Goal: Task Accomplishment & Management: Complete application form

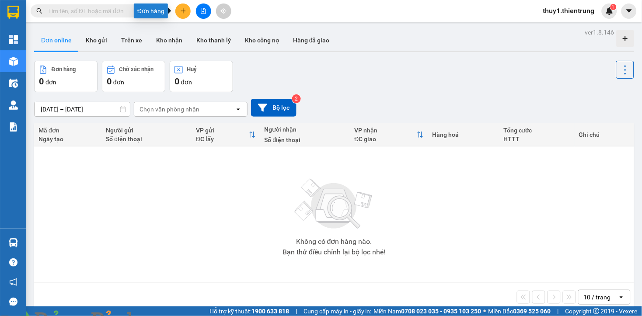
click at [181, 14] on icon "plus" at bounding box center [183, 11] width 6 height 6
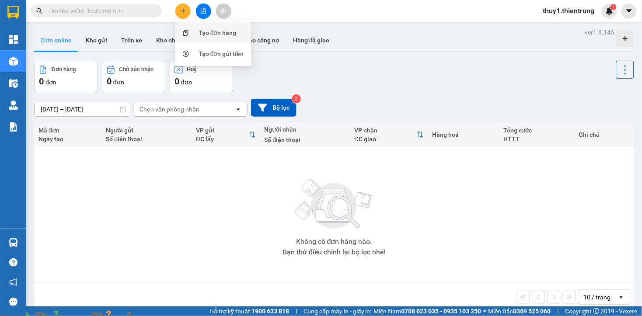
click at [215, 32] on div "Tạo đơn hàng" at bounding box center [218, 33] width 38 height 10
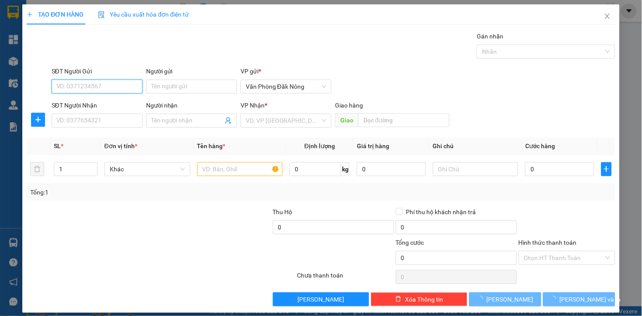
drag, startPoint x: 109, startPoint y: 87, endPoint x: 418, endPoint y: 0, distance: 320.9
click at [318, 18] on div "TẠO ĐƠN HÀNG Yêu cầu xuất hóa đơn điện tử Transit Pickup Surcharge Ids Transit …" at bounding box center [321, 155] width 589 height 302
type input "0355325318"
click at [105, 123] on input "SĐT Người Nhận" at bounding box center [97, 121] width 91 height 14
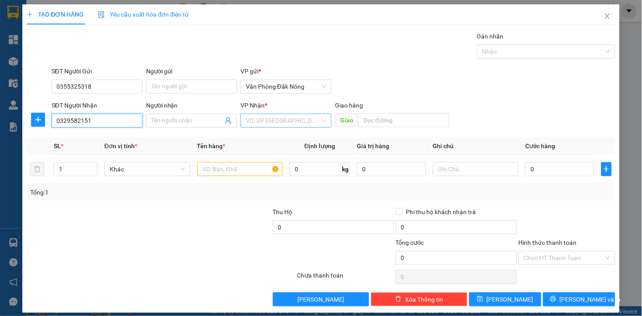
type input "0329582151"
click at [270, 123] on input "search" at bounding box center [283, 120] width 74 height 13
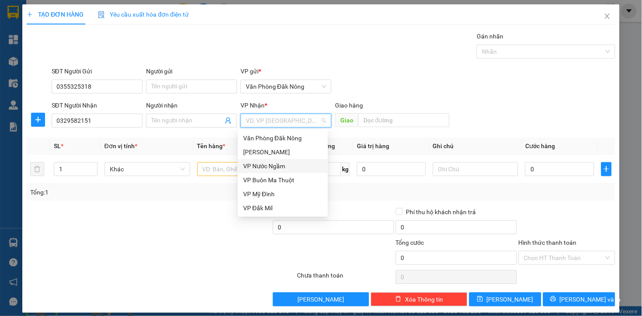
click at [269, 168] on div "VP Nước Ngầm" at bounding box center [283, 166] width 80 height 10
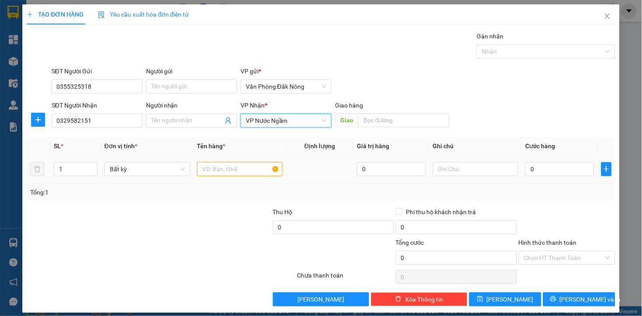
click at [237, 175] on input "text" at bounding box center [240, 169] width 86 height 14
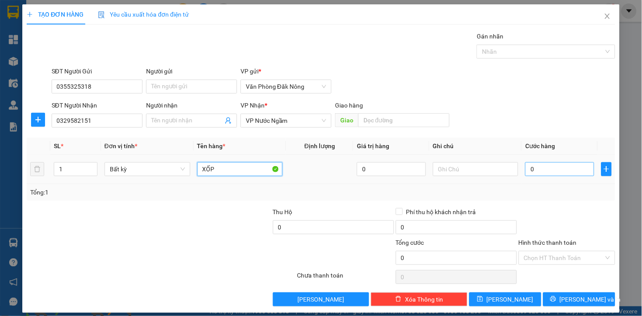
type input "XỐP"
click at [555, 174] on input "0" at bounding box center [560, 169] width 69 height 14
type input "1"
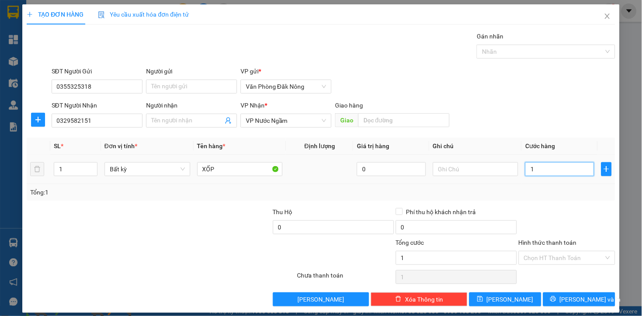
type input "15"
type input "150"
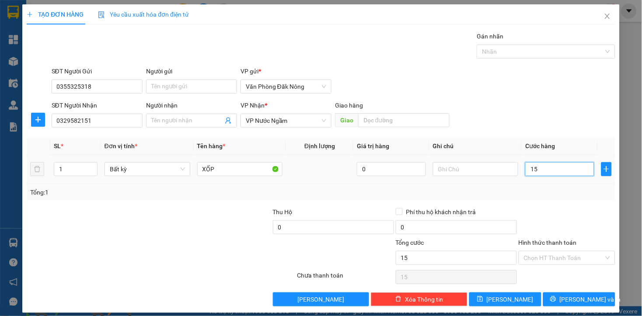
type input "150"
type input "1.500"
type input "15.000"
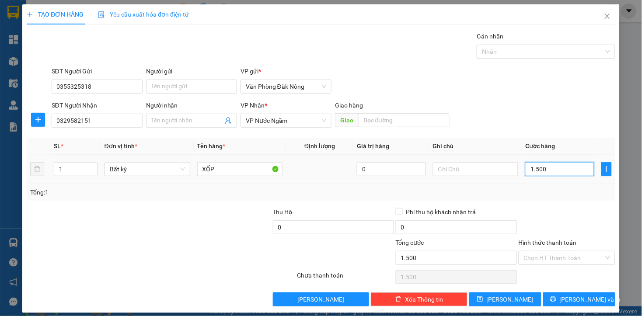
type input "15.000"
type input "150.000"
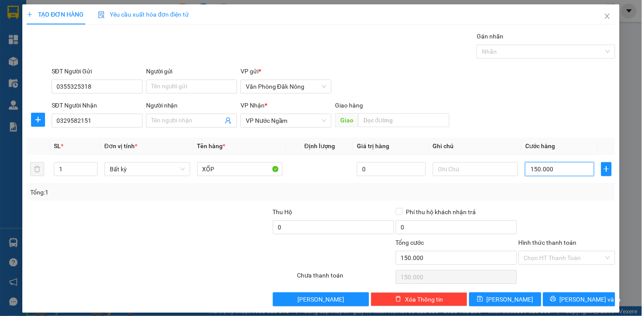
type input "150.000"
click at [562, 211] on div at bounding box center [567, 222] width 98 height 31
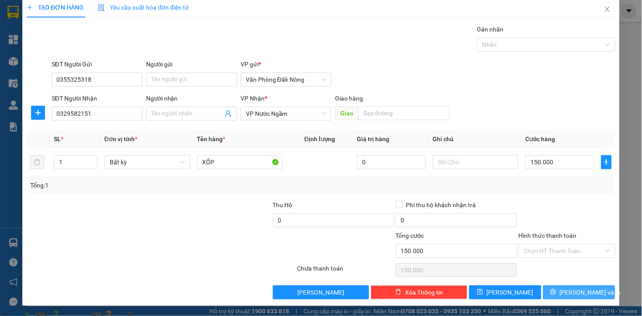
drag, startPoint x: 556, startPoint y: 294, endPoint x: 414, endPoint y: 266, distance: 144.5
click at [554, 296] on button "[PERSON_NAME] và In" at bounding box center [580, 293] width 72 height 14
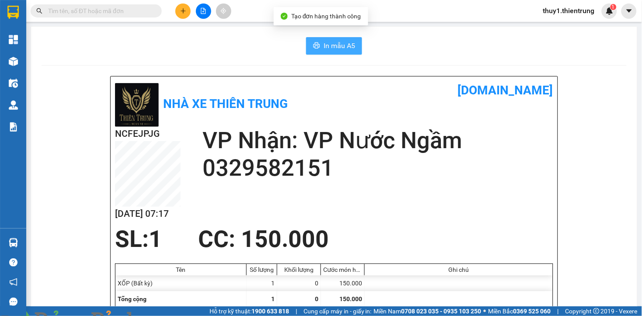
click at [339, 49] on span "In mẫu A5" at bounding box center [340, 45] width 32 height 11
click at [379, 190] on div "NCFEJPJG 12/10 07:17 VP Nhận: VP Nước Ngầm 0329582151" at bounding box center [334, 176] width 439 height 99
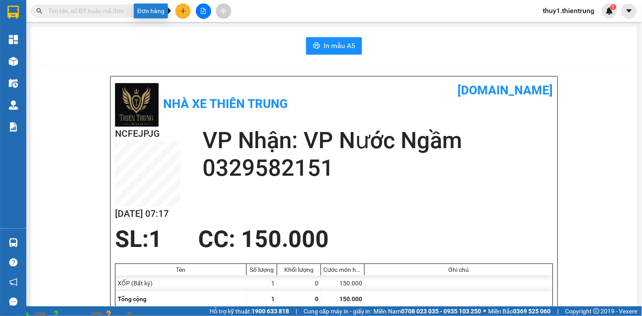
click at [180, 14] on button at bounding box center [182, 11] width 15 height 15
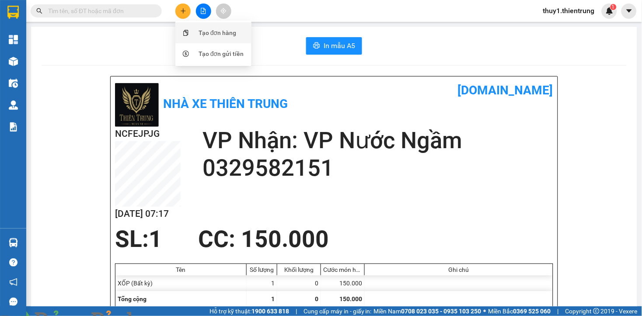
click at [211, 34] on div "Tạo đơn hàng" at bounding box center [218, 33] width 38 height 10
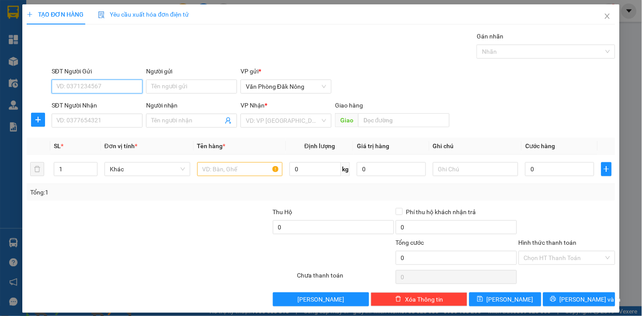
click at [116, 89] on input "SĐT Người Gửi" at bounding box center [97, 87] width 91 height 14
click at [108, 119] on input "SĐT Người Nhận" at bounding box center [97, 121] width 91 height 14
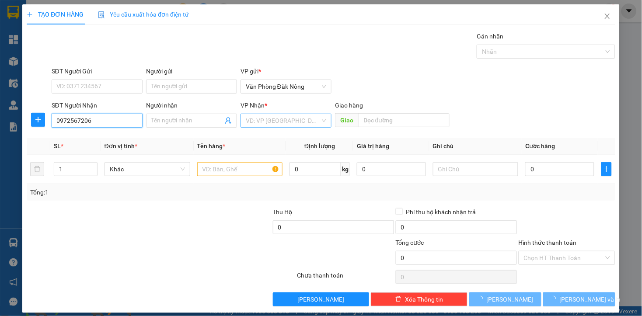
type input "0972567206"
click at [274, 123] on input "search" at bounding box center [283, 120] width 74 height 13
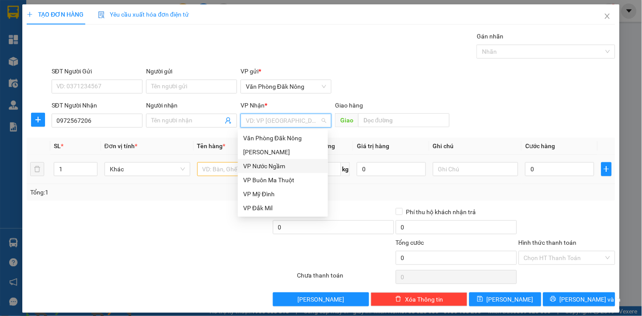
click at [272, 167] on div "VP Nước Ngầm" at bounding box center [283, 166] width 80 height 10
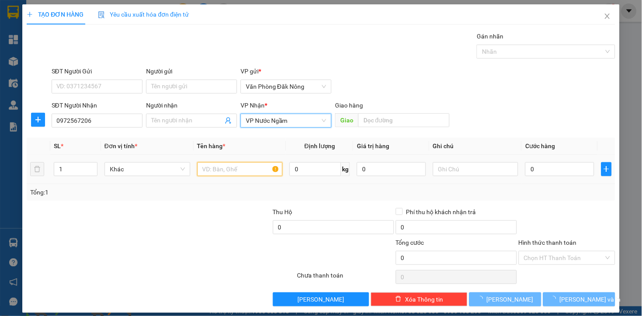
click at [232, 173] on input "text" at bounding box center [240, 169] width 86 height 14
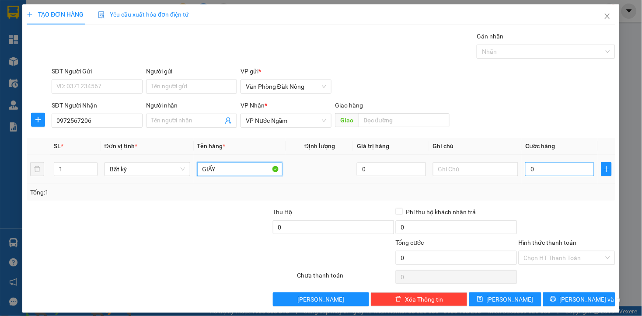
type input "GIẤY"
type input "1"
type input "15"
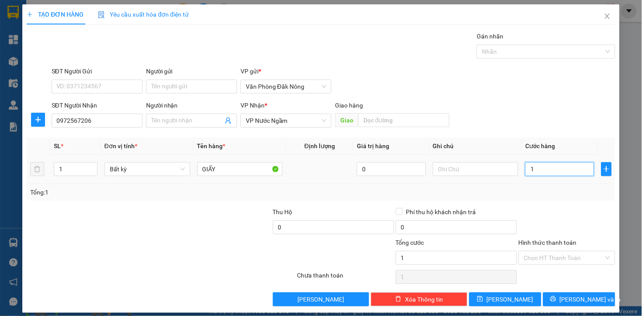
type input "15"
type input "150"
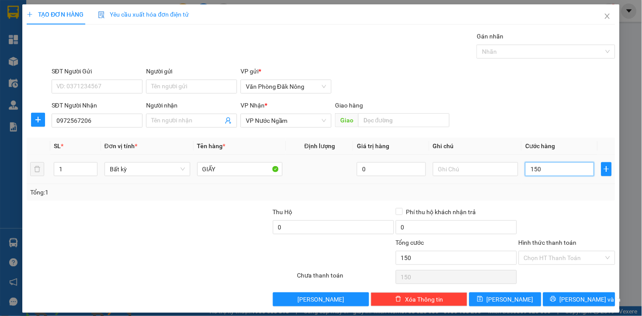
type input "1.500"
type input "15.000"
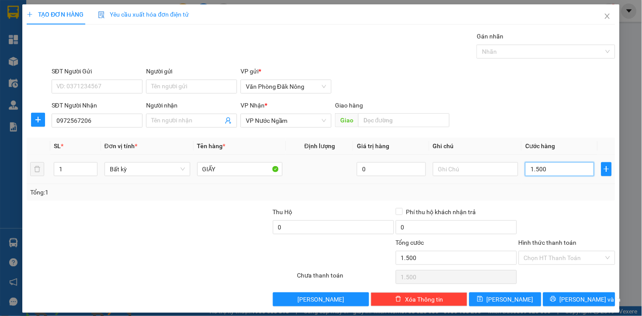
type input "15.000"
type input "150.000"
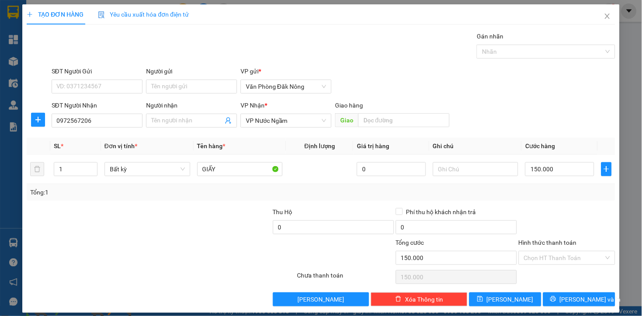
click at [549, 209] on div at bounding box center [567, 222] width 98 height 31
click at [557, 302] on icon "printer" at bounding box center [554, 299] width 6 height 6
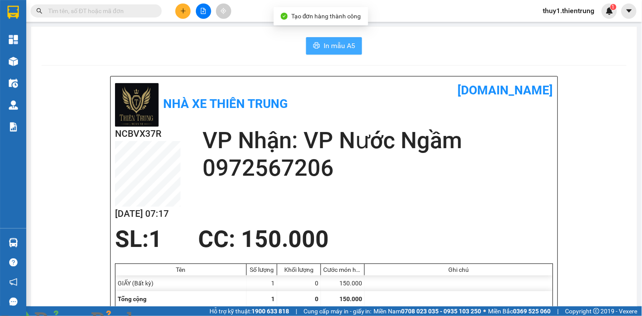
click at [337, 46] on span "In mẫu A5" at bounding box center [340, 45] width 32 height 11
click at [276, 40] on div "In mẫu A5" at bounding box center [335, 46] width 586 height 18
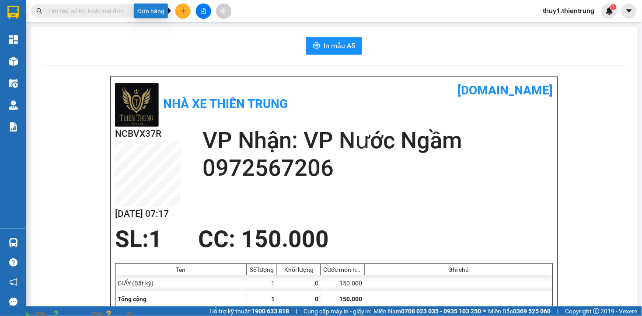
drag, startPoint x: 183, startPoint y: 11, endPoint x: 209, endPoint y: 18, distance: 27.1
click at [185, 11] on icon "plus" at bounding box center [183, 11] width 5 height 0
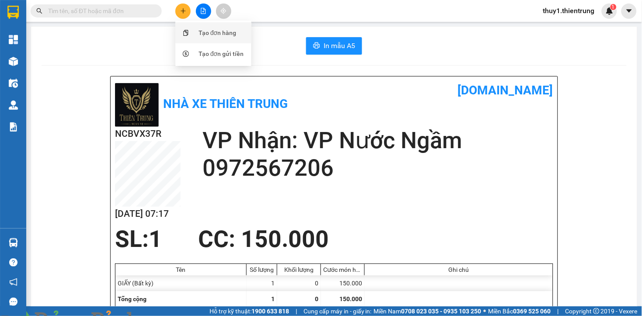
click at [206, 35] on div "Tạo đơn hàng" at bounding box center [218, 33] width 38 height 10
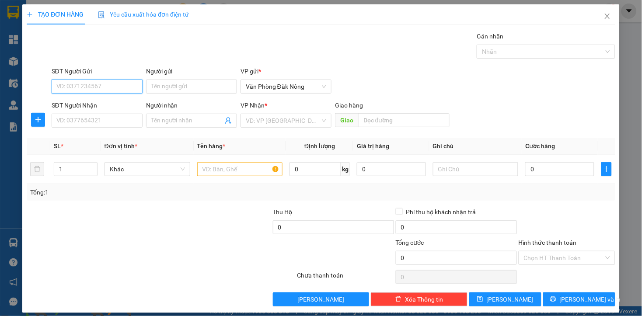
click at [121, 84] on input "SĐT Người Gửi" at bounding box center [97, 87] width 91 height 14
type input "0961582583"
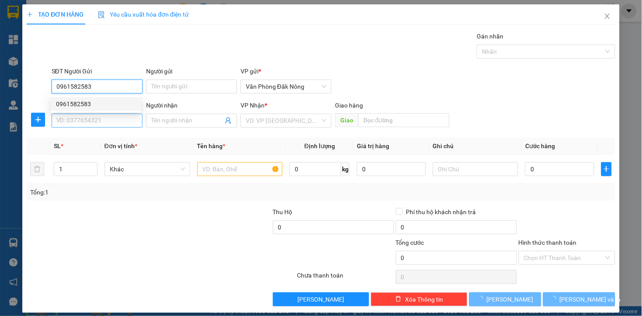
click at [67, 102] on div "0961582583" at bounding box center [96, 104] width 80 height 10
type input "0972912656"
type input "c nga"
type input "0961582583"
type input "300.000"
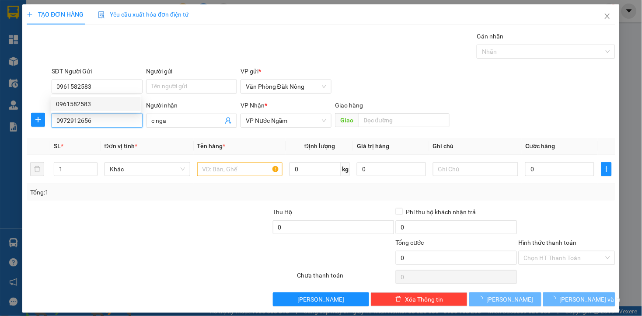
type input "300.000"
click at [124, 124] on input "0972912656" at bounding box center [97, 121] width 91 height 14
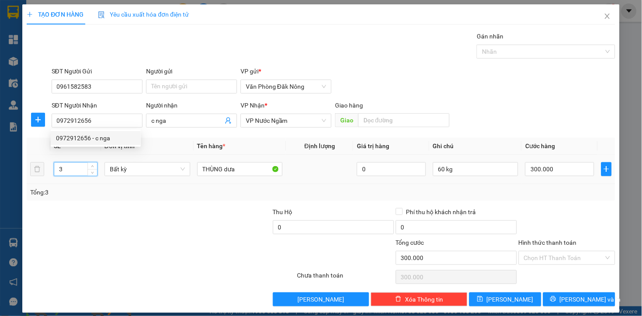
click at [69, 172] on input "3" at bounding box center [75, 169] width 43 height 13
click at [63, 174] on input "3" at bounding box center [75, 169] width 43 height 13
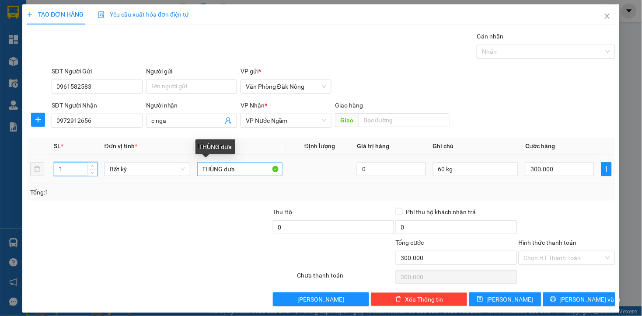
type input "1"
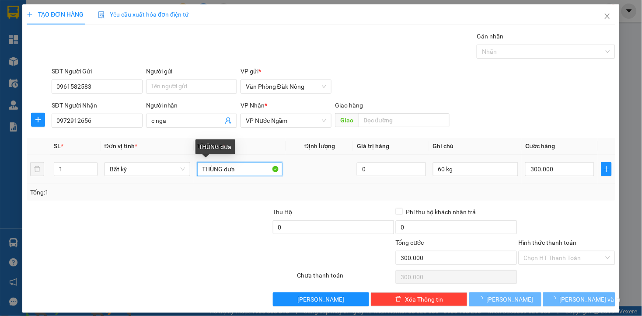
click at [243, 172] on input "THÙNG dưa" at bounding box center [240, 169] width 86 height 14
type input "0"
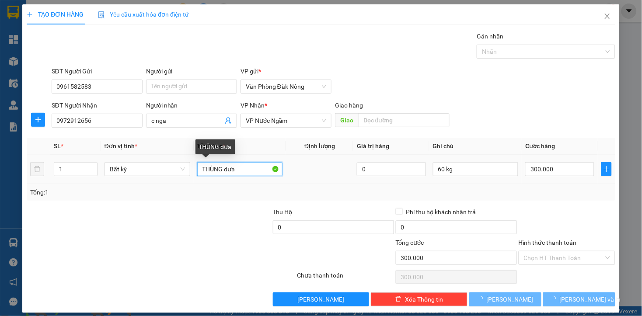
type input "0"
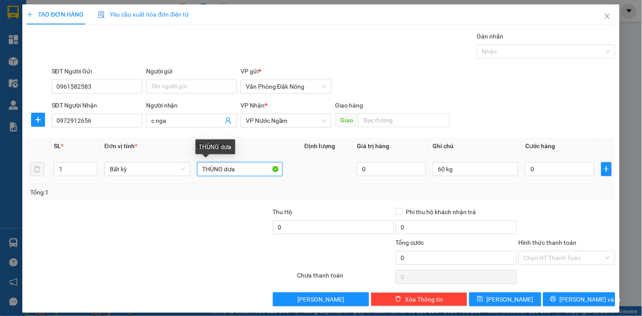
type input "T"
type input "KIỆN NHỎ"
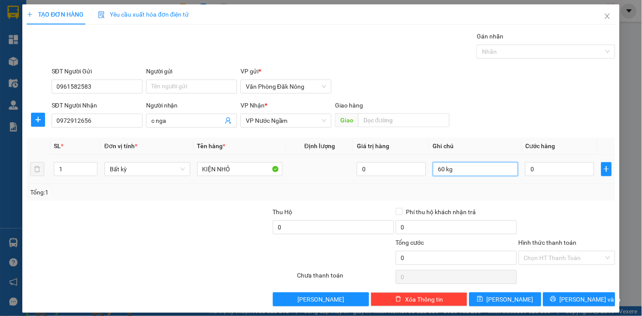
click at [474, 175] on input "60 kg" at bounding box center [476, 169] width 86 height 14
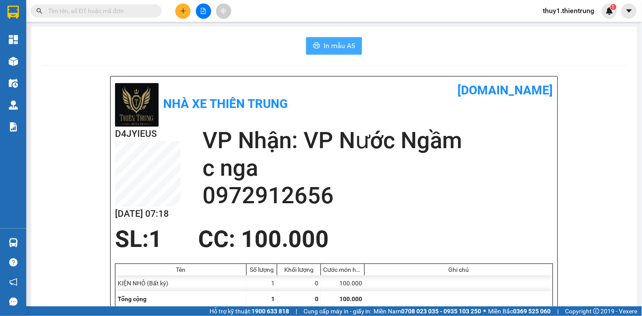
click at [346, 45] on span "In mẫu A5" at bounding box center [340, 45] width 32 height 11
drag, startPoint x: 410, startPoint y: 50, endPoint x: 385, endPoint y: 50, distance: 24.5
click at [410, 50] on div "In mẫu A5" at bounding box center [335, 46] width 586 height 18
click at [182, 7] on button at bounding box center [182, 11] width 15 height 15
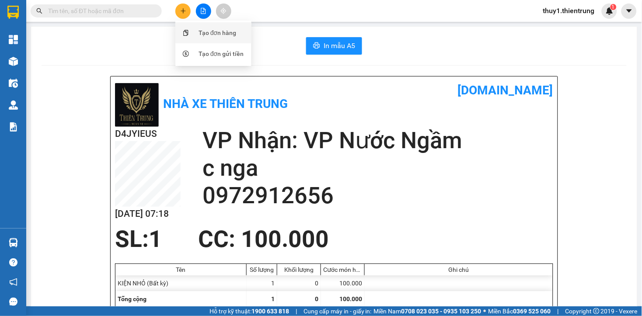
click at [222, 33] on div "Tạo đơn hàng" at bounding box center [218, 33] width 38 height 10
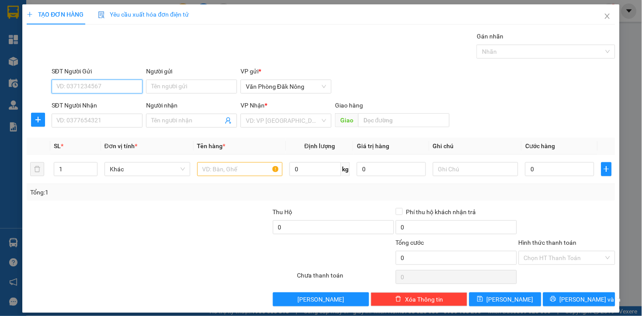
click at [116, 89] on input "SĐT Người Gửi" at bounding box center [97, 87] width 91 height 14
type input "0396644705"
click at [110, 121] on input "SĐT Người Nhận" at bounding box center [97, 121] width 91 height 14
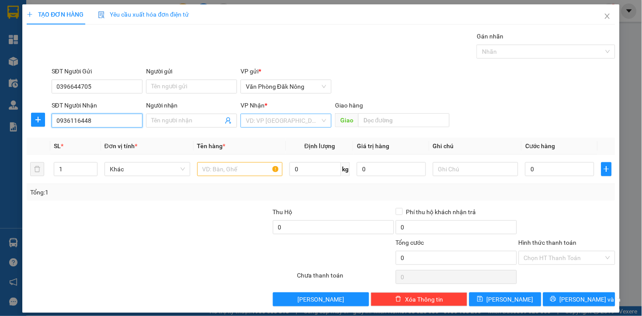
type input "0936116448"
click at [260, 120] on input "search" at bounding box center [283, 120] width 74 height 13
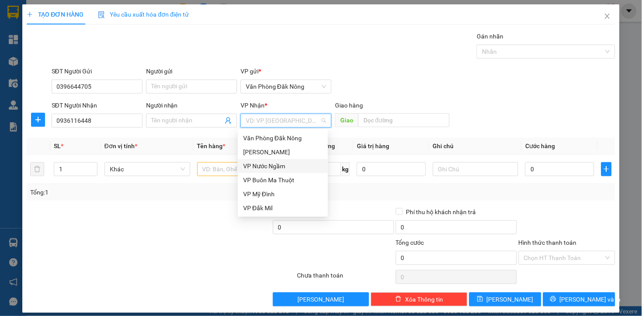
click at [272, 167] on div "VP Nước Ngầm" at bounding box center [283, 166] width 80 height 10
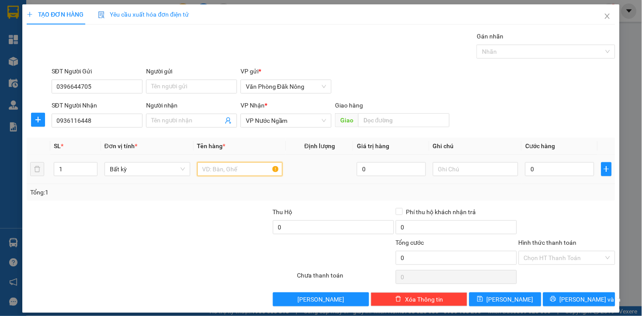
click at [230, 172] on input "text" at bounding box center [240, 169] width 86 height 14
type input "THÙNG GIÁY"
click at [552, 172] on input "0" at bounding box center [560, 169] width 69 height 14
type input "1"
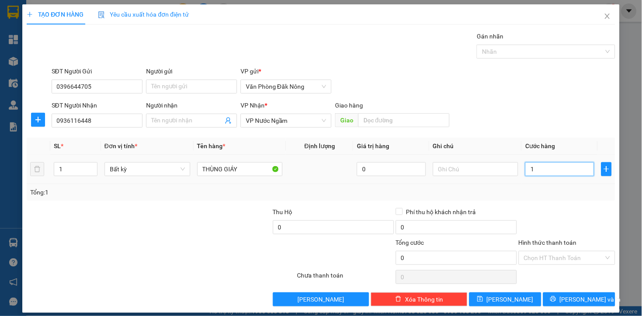
type input "1"
type input "10"
type input "100"
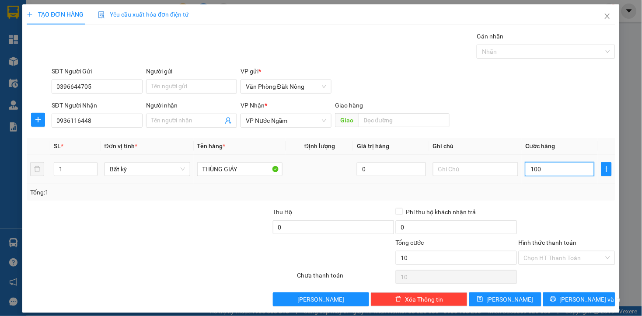
type input "100"
type input "1.000"
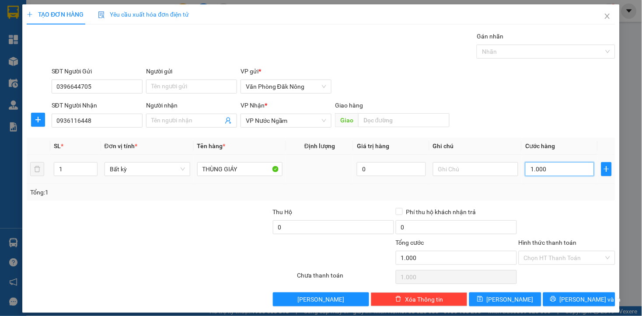
type input "10.000"
type input "100.000"
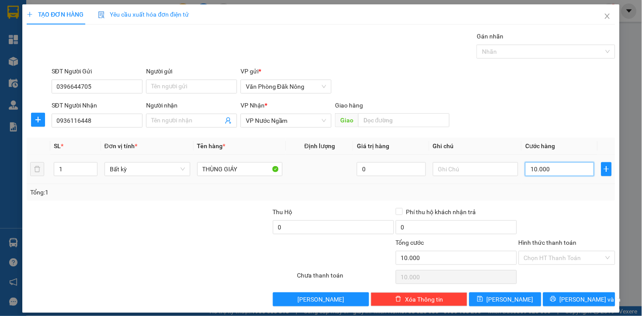
type input "100.000"
drag, startPoint x: 556, startPoint y: 197, endPoint x: 560, endPoint y: 194, distance: 5.0
click at [557, 195] on div "Tổng: 1" at bounding box center [321, 193] width 582 height 10
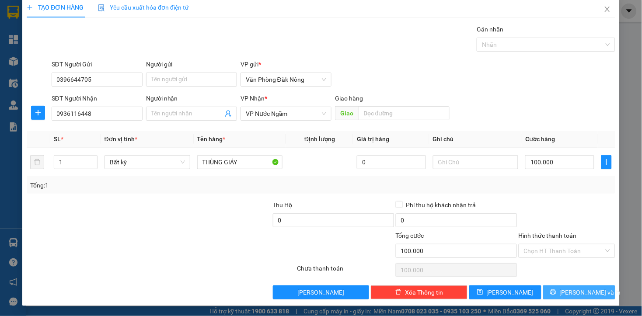
click at [563, 291] on button "[PERSON_NAME] và In" at bounding box center [580, 293] width 72 height 14
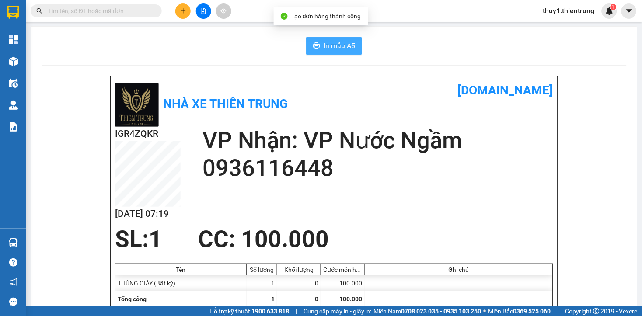
click at [324, 44] on span "In mẫu A5" at bounding box center [340, 45] width 32 height 11
click at [396, 107] on div "Nhà xe Thiên Trung [DOMAIN_NAME]" at bounding box center [334, 104] width 439 height 46
click at [423, 232] on div "SL: 1 CC : 100.000" at bounding box center [329, 239] width 439 height 26
click at [232, 53] on div "In mẫu A5" at bounding box center [335, 46] width 586 height 18
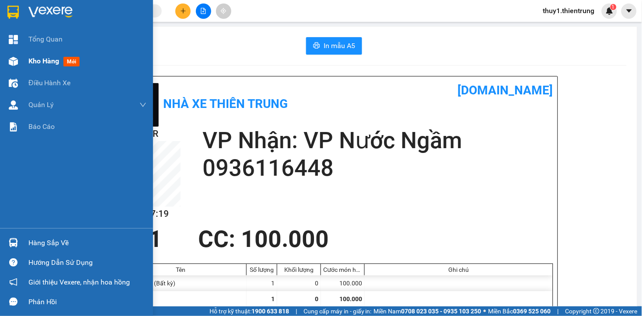
drag, startPoint x: 17, startPoint y: 60, endPoint x: 91, endPoint y: 71, distance: 75.2
click at [16, 60] on img at bounding box center [13, 61] width 9 height 9
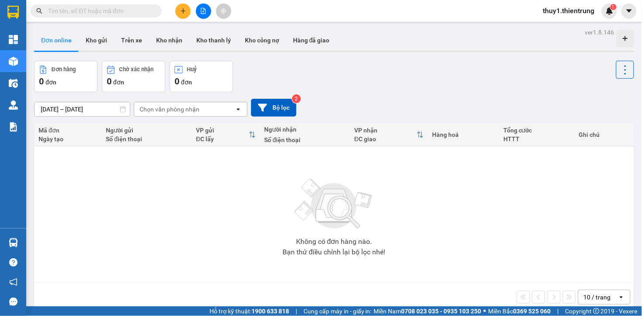
click at [349, 94] on div "09/10/2025 – 12/10/2025 Press the down arrow key to interact with the calendar …" at bounding box center [334, 107] width 600 height 31
click at [370, 77] on div "Đơn hàng 0 đơn Chờ xác nhận 0 đơn Huỷ 0 đơn" at bounding box center [334, 77] width 600 height 32
click at [327, 81] on div "Đơn hàng 0 đơn Chờ xác nhận 0 đơn Huỷ 0 đơn" at bounding box center [334, 77] width 600 height 32
